Goal: Task Accomplishment & Management: Use online tool/utility

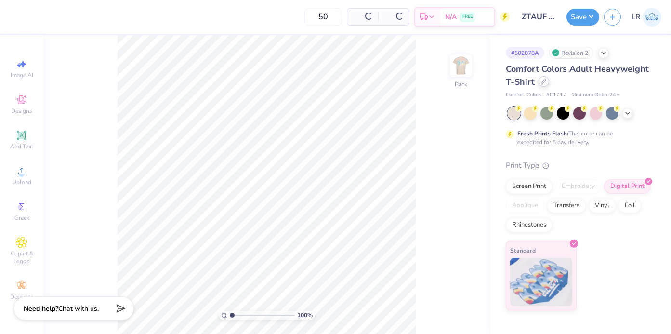
click at [542, 83] on icon at bounding box center [544, 81] width 4 height 4
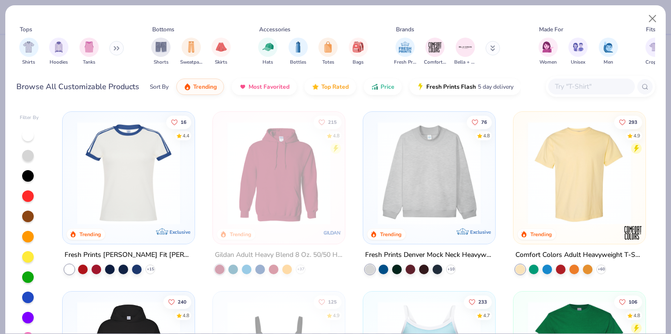
click at [563, 85] on input "text" at bounding box center [591, 86] width 74 height 11
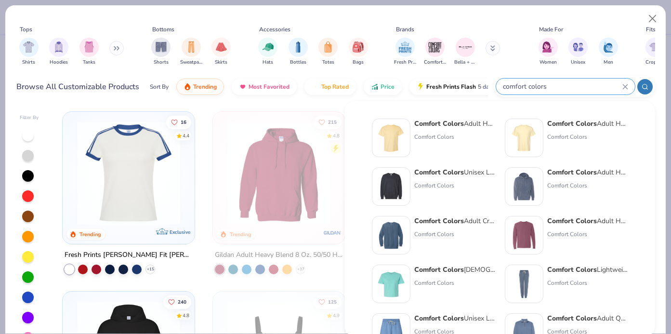
type input "comfort colors"
click at [527, 134] on img at bounding box center [524, 138] width 30 height 30
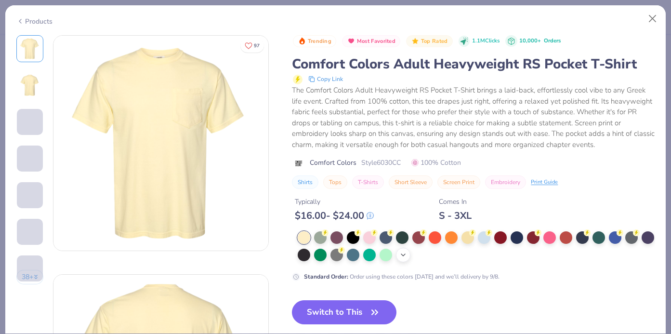
click at [402, 254] on icon at bounding box center [403, 255] width 8 height 8
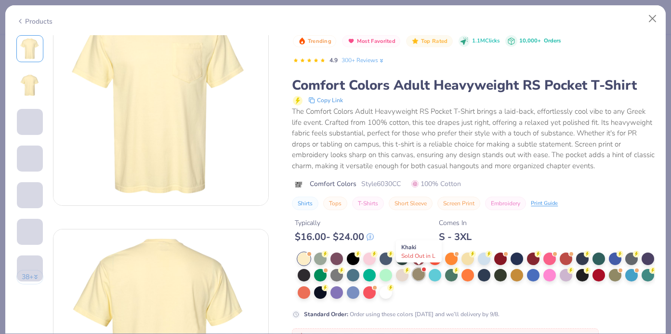
scroll to position [56, 0]
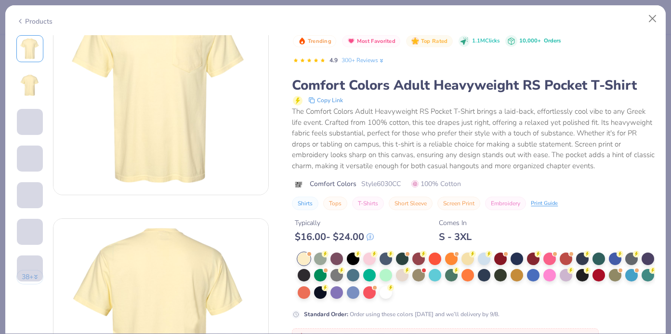
click at [1, 4] on div "Products 38 + 97 AU Alpha Tau Omega, [GEOGRAPHIC_DATA], [US_STATE][GEOGRAPHIC_D…" at bounding box center [335, 167] width 671 height 334
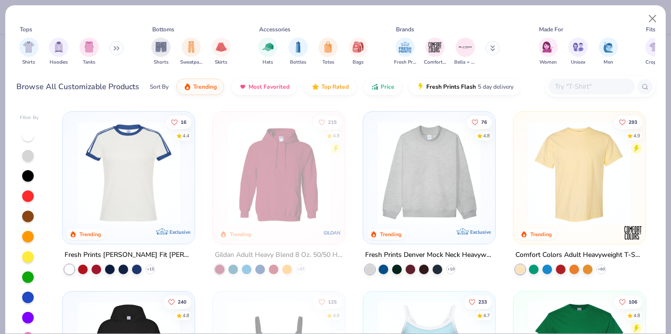
click at [561, 90] on input "text" at bounding box center [591, 86] width 74 height 11
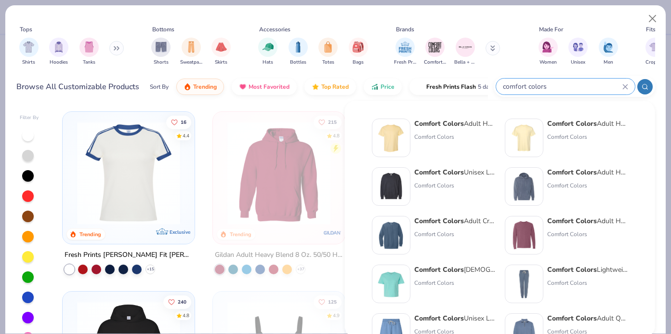
type input "comfort colors"
click at [549, 123] on strong "Comfort Colors" at bounding box center [572, 123] width 50 height 9
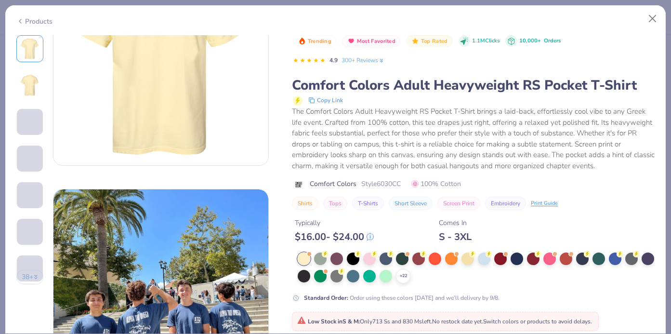
click at [506, 297] on div "Standard Order : Order using these colors [DATE] and we’ll delivery by 9/8." at bounding box center [473, 297] width 363 height 9
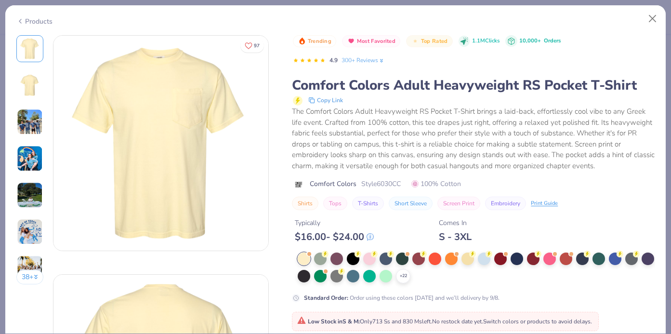
click at [20, 21] on icon at bounding box center [20, 21] width 8 height 12
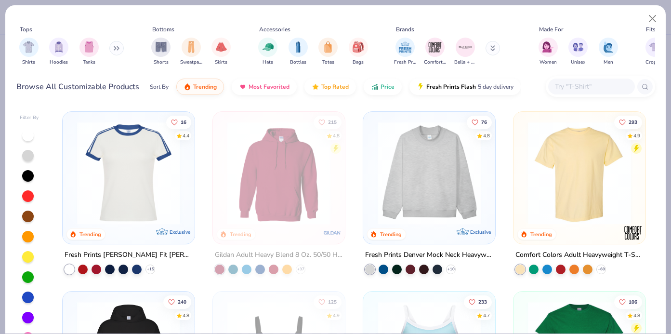
click at [559, 80] on div at bounding box center [591, 86] width 87 height 16
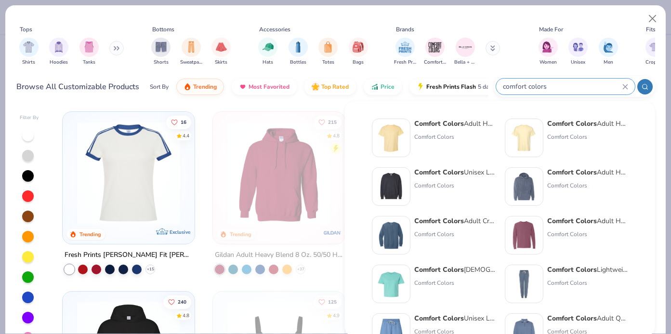
type input "comfort colors"
click at [535, 142] on img at bounding box center [524, 138] width 30 height 30
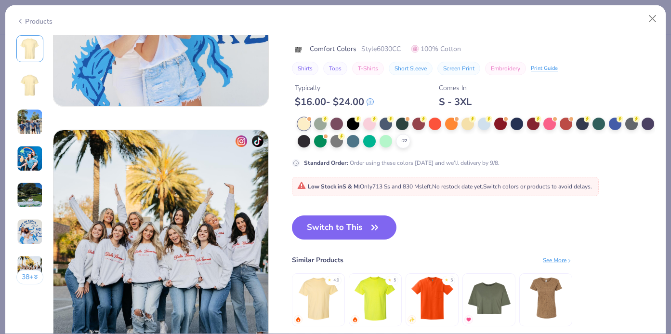
scroll to position [1333, 0]
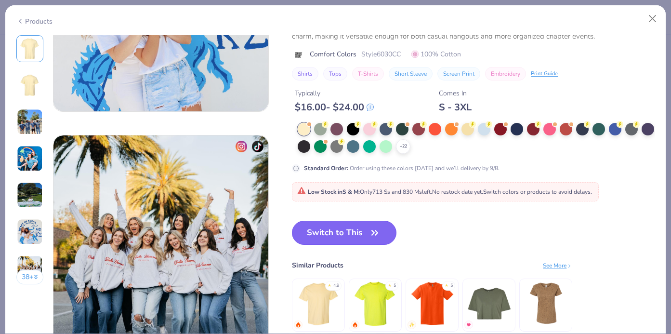
click at [324, 238] on button "Switch to This" at bounding box center [344, 232] width 104 height 24
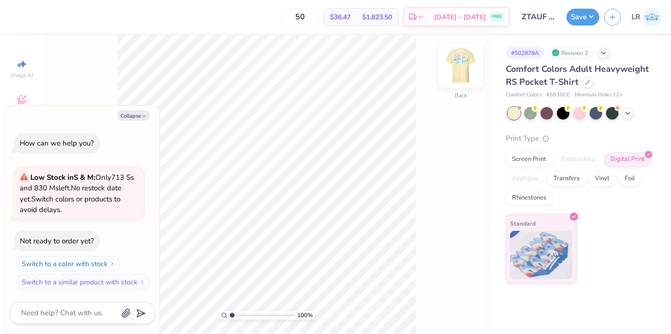
click at [459, 68] on img at bounding box center [460, 65] width 39 height 39
click at [133, 118] on button "Collapse" at bounding box center [133, 115] width 32 height 10
type textarea "x"
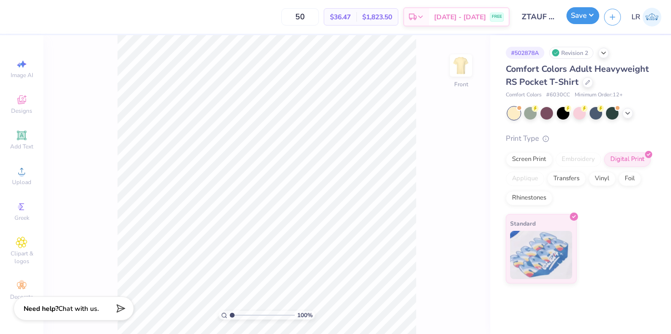
click at [593, 21] on button "Save" at bounding box center [582, 15] width 33 height 17
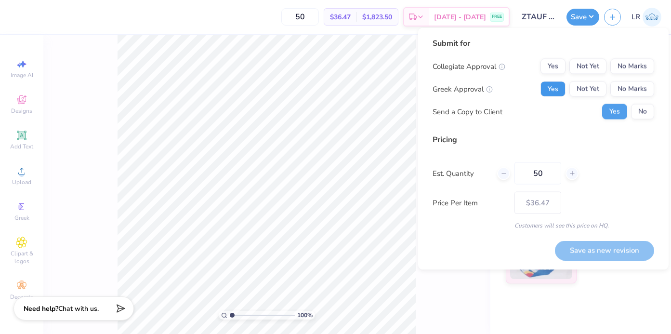
click at [551, 90] on button "Yes" at bounding box center [552, 88] width 25 height 15
click at [626, 65] on button "No Marks" at bounding box center [632, 66] width 44 height 15
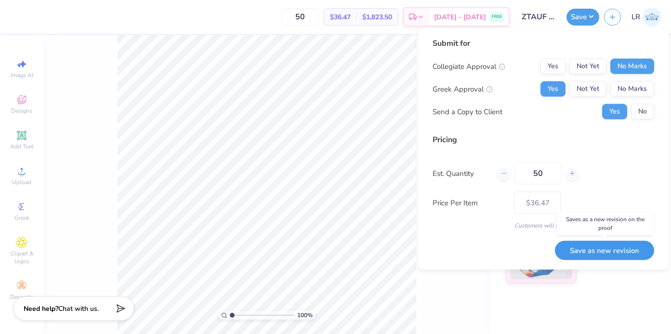
click at [615, 249] on button "Save as new revision" at bounding box center [604, 250] width 99 height 20
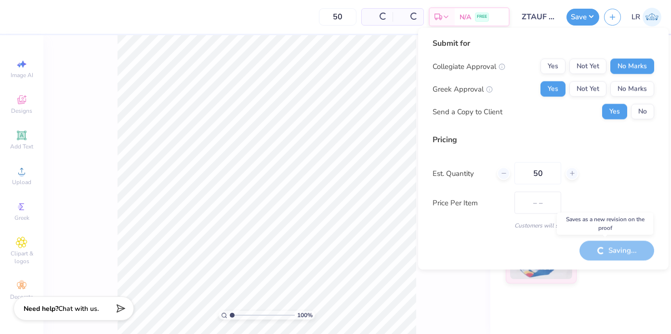
type input "$36.47"
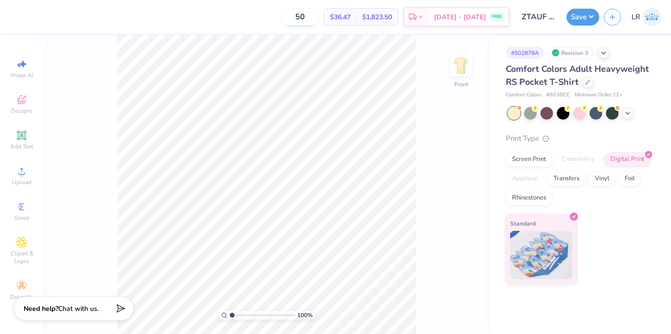
click at [319, 17] on input "50" at bounding box center [300, 16] width 38 height 17
click at [585, 83] on icon at bounding box center [587, 81] width 5 height 5
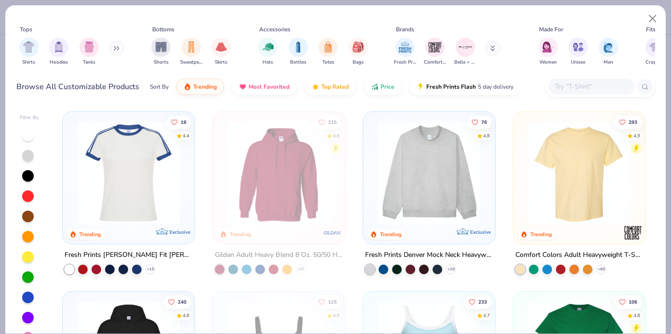
click at [579, 93] on div at bounding box center [591, 86] width 87 height 16
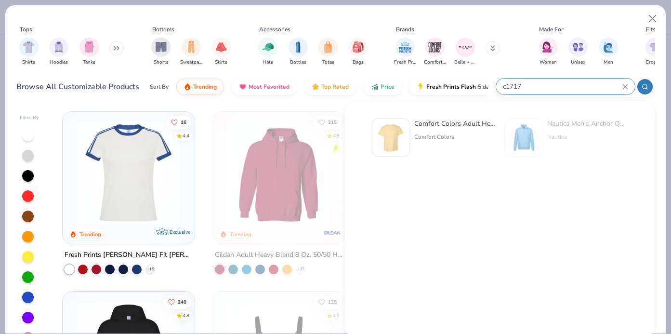
type input "c1717"
click at [424, 137] on div "Comfort Colors" at bounding box center [454, 136] width 81 height 9
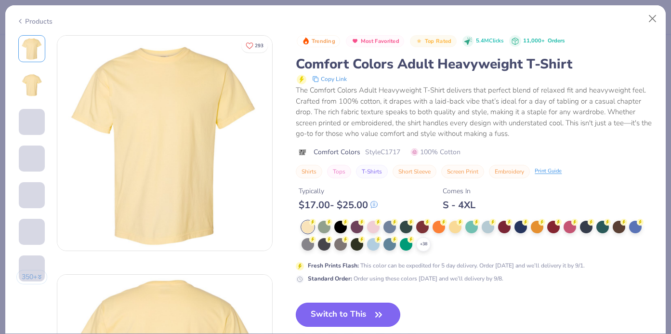
click at [341, 318] on button "Switch to This" at bounding box center [348, 314] width 104 height 24
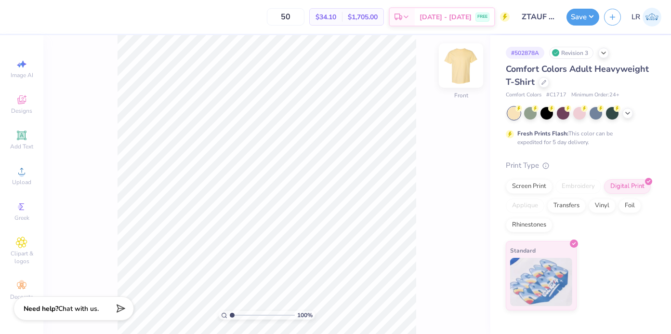
click at [455, 79] on img at bounding box center [460, 65] width 39 height 39
click at [455, 75] on img at bounding box center [460, 65] width 19 height 19
click at [454, 74] on img at bounding box center [460, 65] width 39 height 39
